Goal: Transaction & Acquisition: Purchase product/service

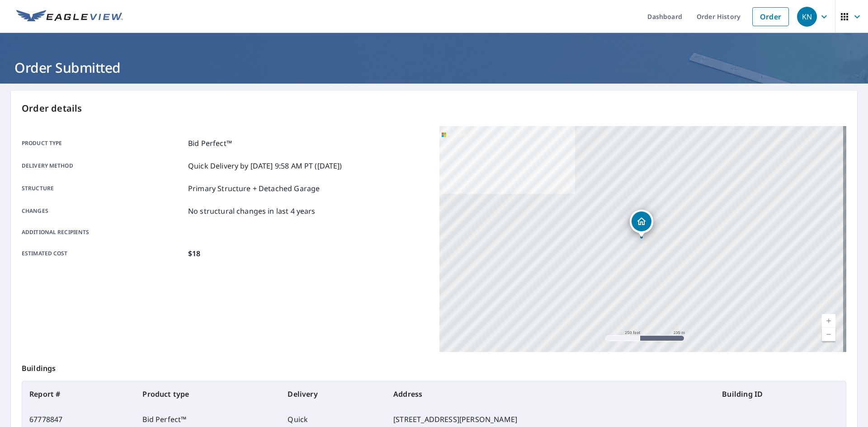
click at [759, 16] on link "Order" at bounding box center [770, 16] width 37 height 19
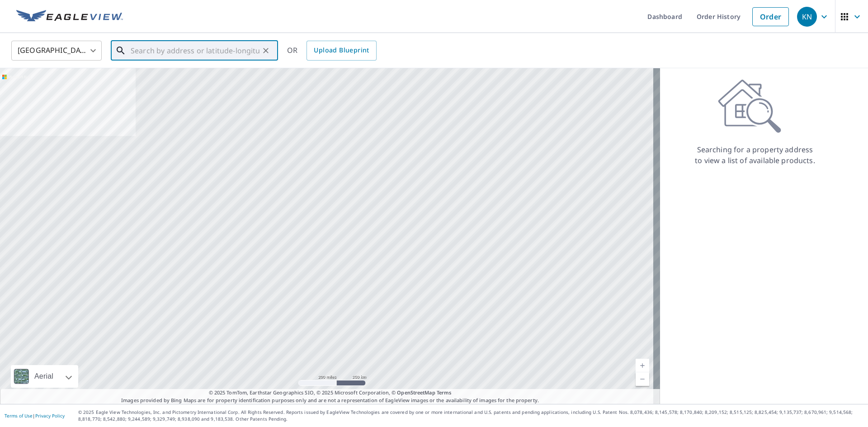
click at [214, 52] on input "text" at bounding box center [195, 50] width 129 height 25
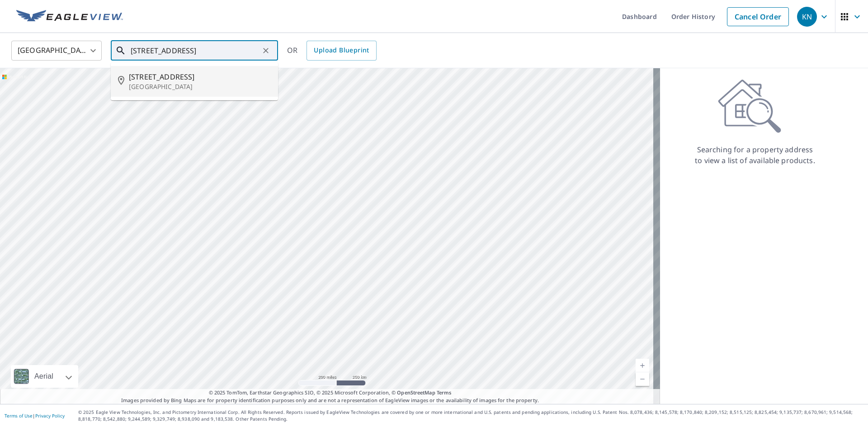
click at [147, 85] on p "[GEOGRAPHIC_DATA]" at bounding box center [200, 86] width 142 height 9
type input "[STREET_ADDRESS]"
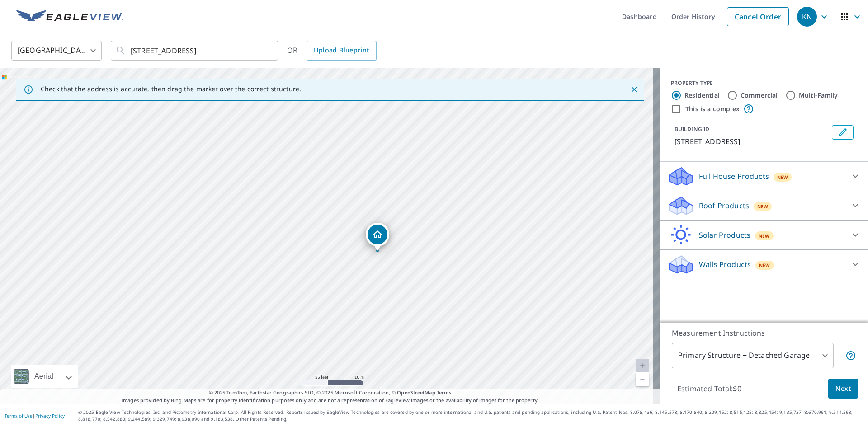
drag, startPoint x: 222, startPoint y: 210, endPoint x: 273, endPoint y: 226, distance: 53.2
click at [273, 226] on div "[STREET_ADDRESS]" at bounding box center [330, 236] width 660 height 336
click at [715, 203] on p "Roof Products" at bounding box center [724, 205] width 50 height 11
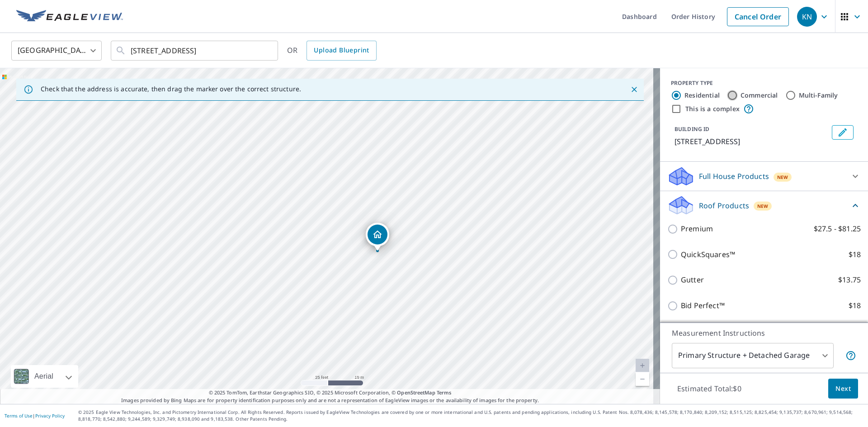
click at [727, 94] on input "Commercial" at bounding box center [732, 95] width 11 height 11
radio input "true"
type input "4"
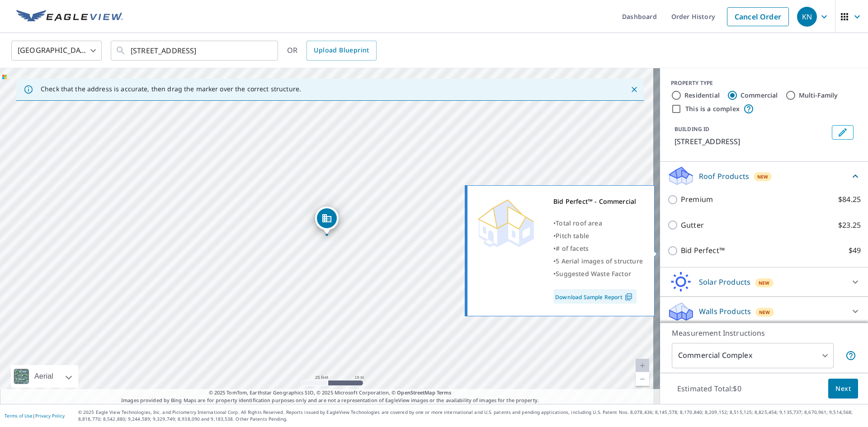
click at [707, 253] on p "Bid Perfect™" at bounding box center [703, 250] width 44 height 11
click at [681, 253] on input "Bid Perfect™ $49" at bounding box center [674, 250] width 14 height 11
checkbox input "true"
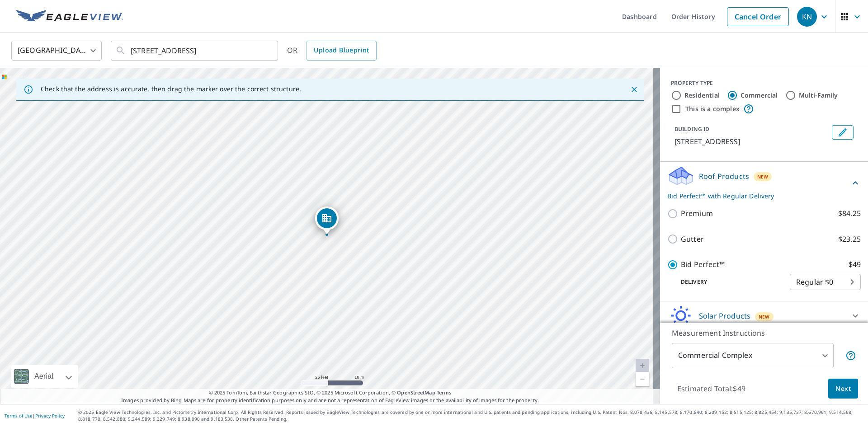
drag, startPoint x: 841, startPoint y: 391, endPoint x: 747, endPoint y: 245, distance: 173.7
click at [750, 249] on div "PROPERTY TYPE Residential Commercial Multi-Family This is a complex BUILDING ID…" at bounding box center [764, 236] width 208 height 336
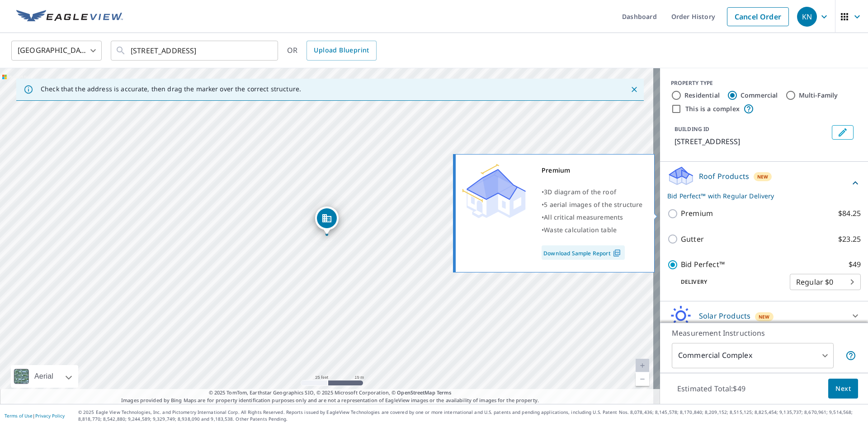
click at [723, 217] on label "Premium $84.25" at bounding box center [771, 213] width 180 height 11
click at [681, 217] on input "Premium $84.25" at bounding box center [674, 213] width 14 height 11
checkbox input "true"
checkbox input "false"
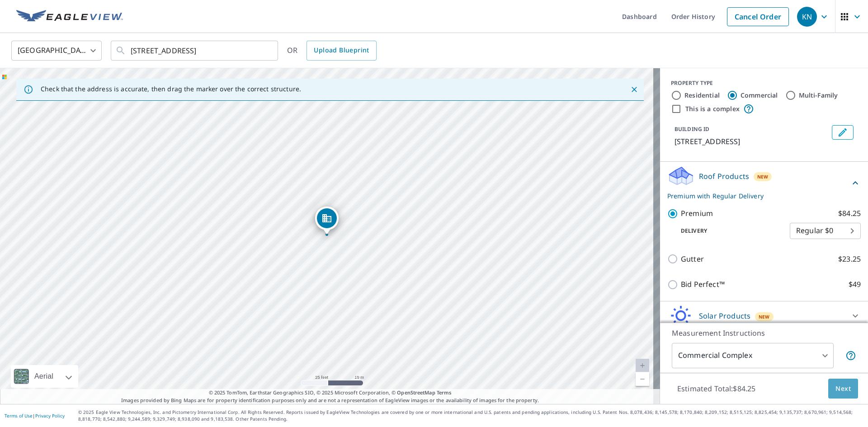
click at [838, 395] on button "Next" at bounding box center [843, 389] width 30 height 20
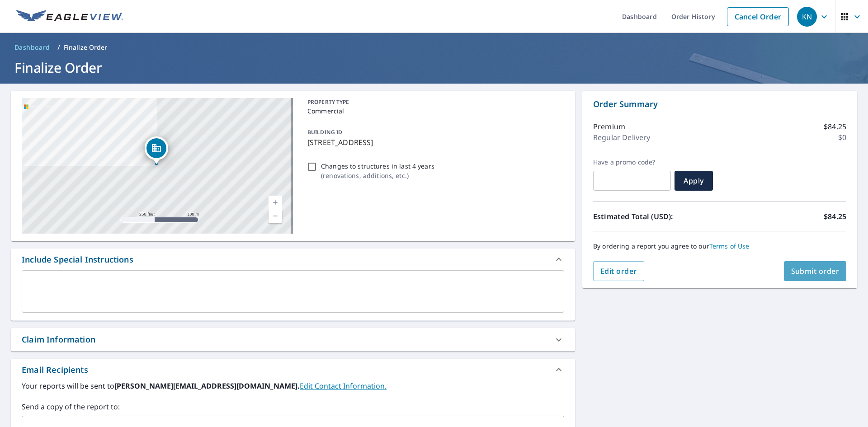
click at [784, 269] on button "Submit order" at bounding box center [815, 271] width 63 height 20
checkbox input "true"
